Goal: Check status: Check status

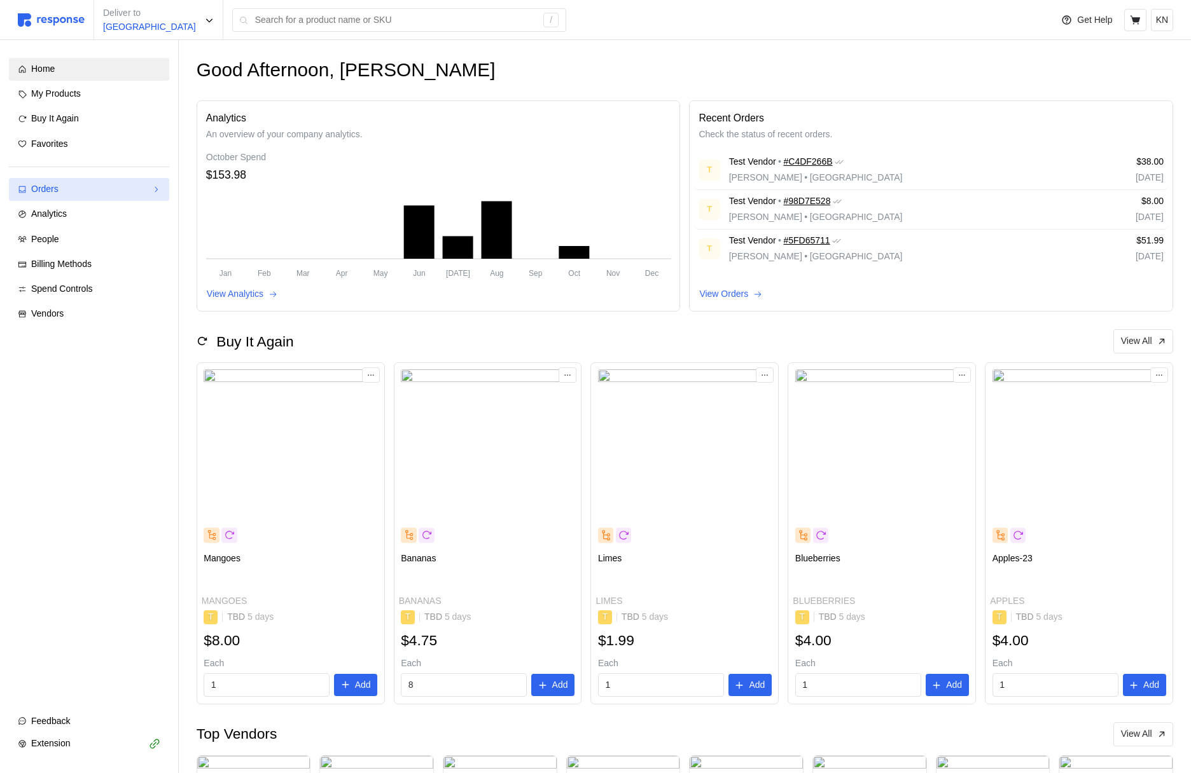
click at [111, 191] on div "Orders" at bounding box center [89, 190] width 116 height 14
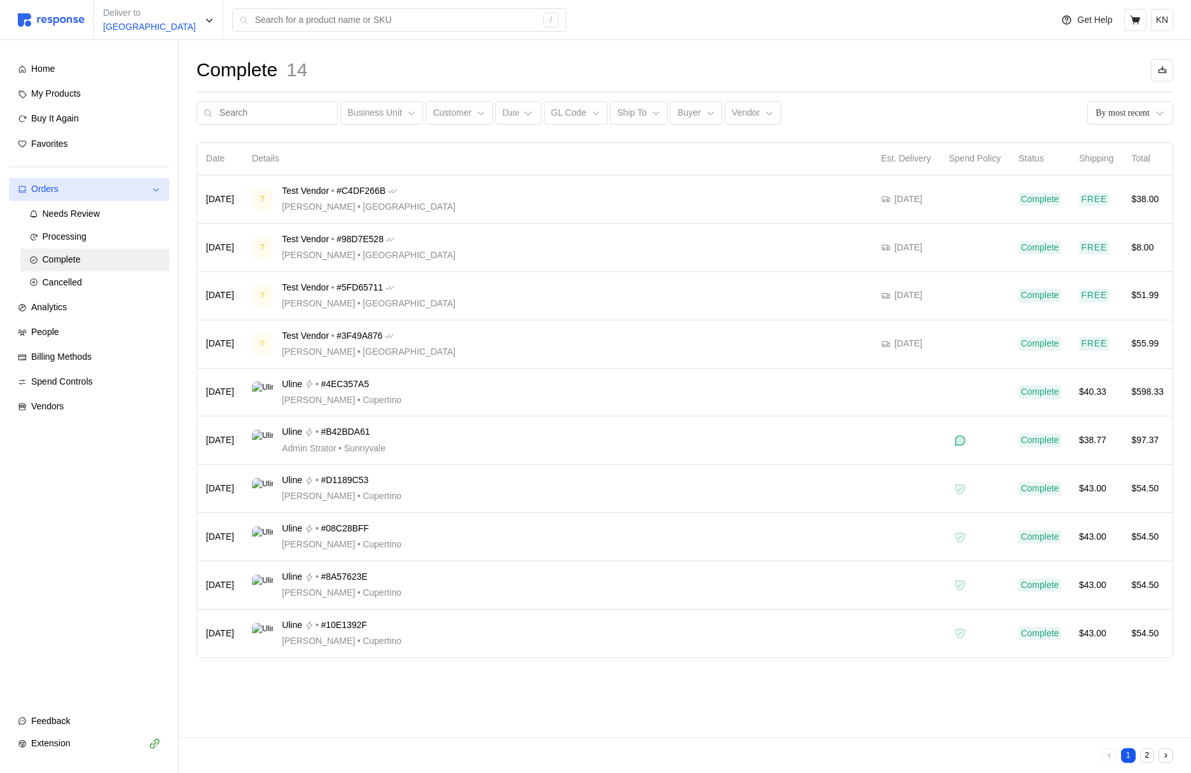
click at [103, 219] on div "Needs Review" at bounding box center [102, 214] width 118 height 14
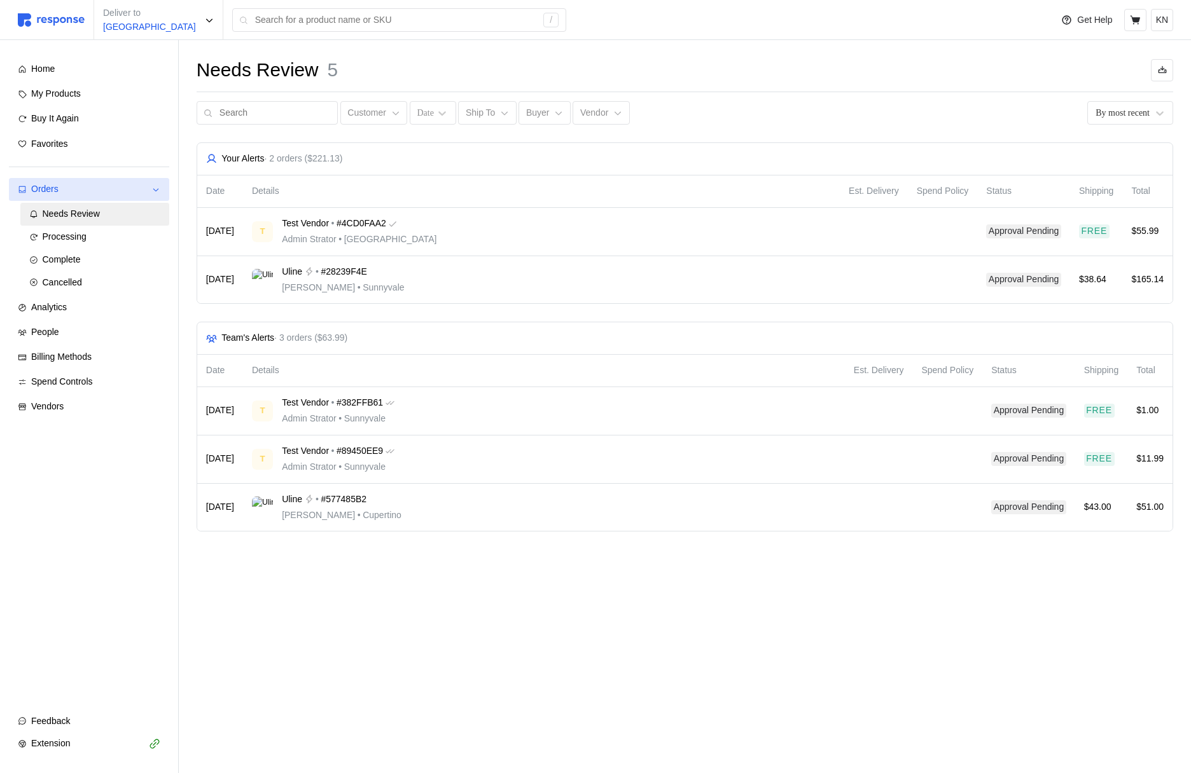
click at [521, 234] on div "T Test Vendor • #4CD0FAA2 Admin Strator • San Francisco" at bounding box center [541, 232] width 579 height 30
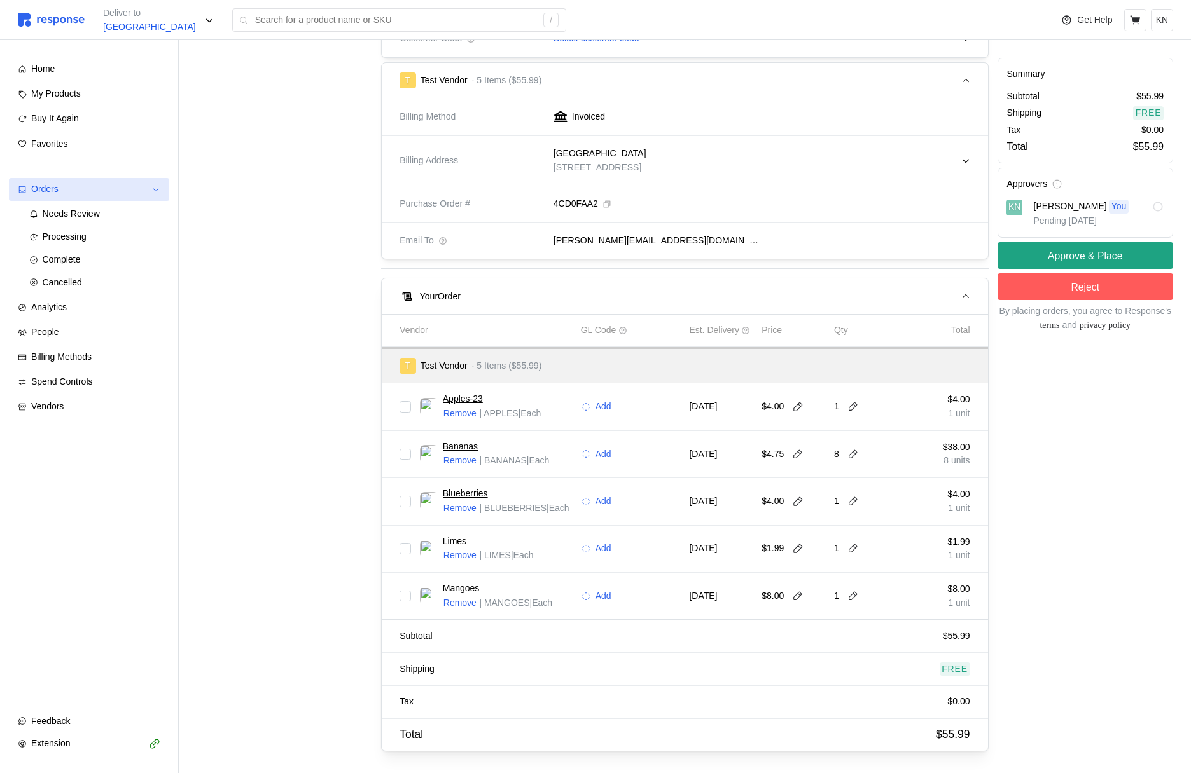
scroll to position [477, 0]
